Goal: Task Accomplishment & Management: Manage account settings

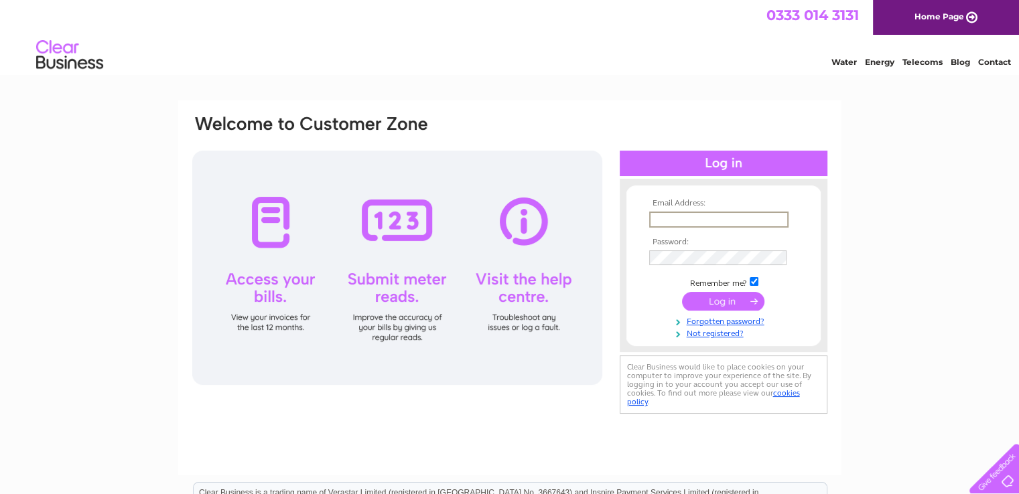
click at [714, 222] on input "text" at bounding box center [718, 220] width 139 height 16
type input "[EMAIL_ADDRESS][DOMAIN_NAME]"
click at [729, 295] on input "submit" at bounding box center [723, 300] width 82 height 19
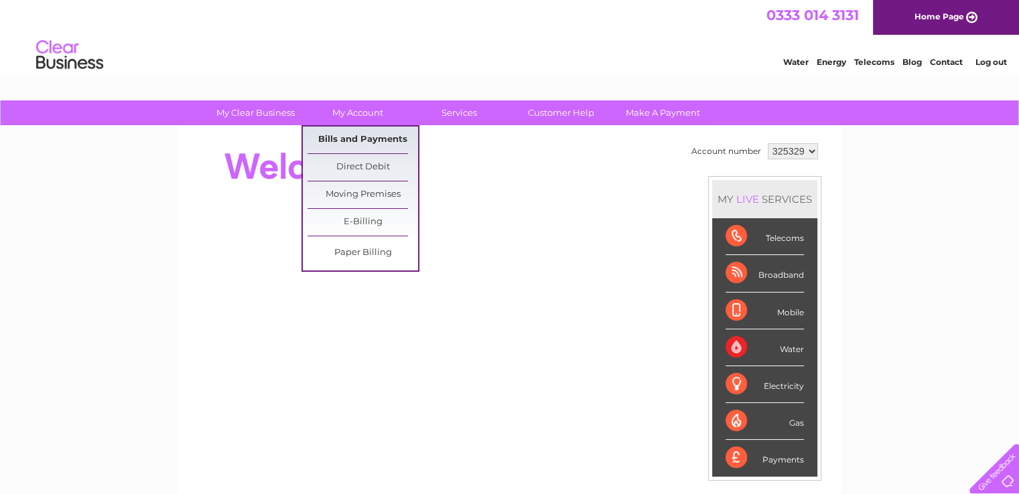
click at [352, 137] on link "Bills and Payments" at bounding box center [362, 140] width 111 height 27
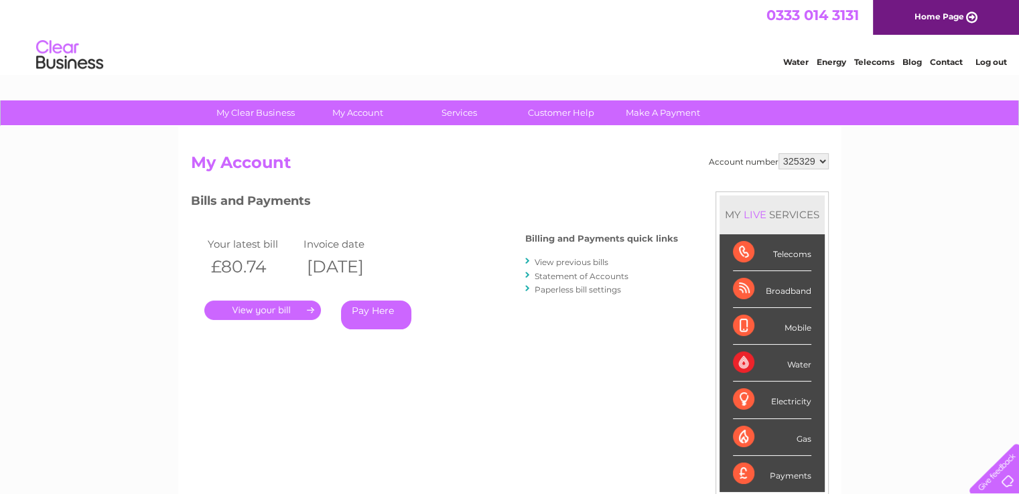
click at [268, 307] on link "." at bounding box center [262, 310] width 117 height 19
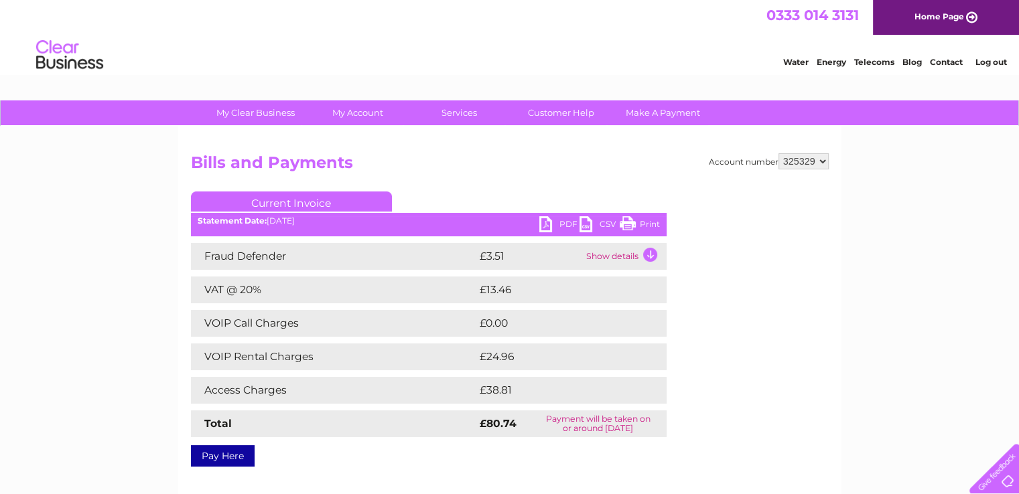
click at [548, 222] on link "PDF" at bounding box center [559, 225] width 40 height 19
click at [989, 60] on link "Log out" at bounding box center [990, 62] width 31 height 10
